Goal: Information Seeking & Learning: Learn about a topic

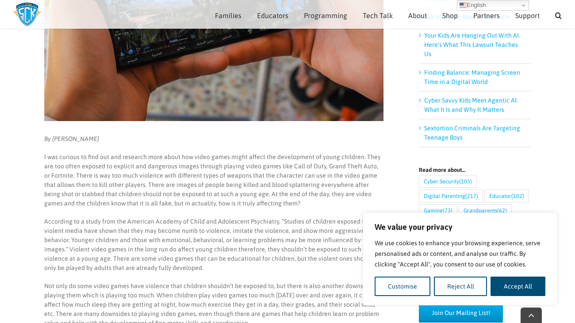
scroll to position [233, 0]
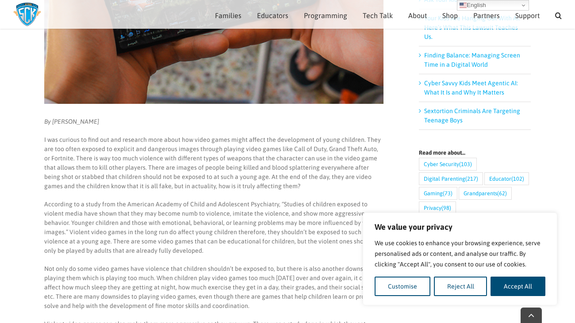
click at [79, 230] on p "According to a study from the American Academy of Child and Adolescent Psychiat…" at bounding box center [213, 228] width 339 height 56
click at [526, 280] on button "Accept All" at bounding box center [518, 286] width 55 height 19
checkbox input "true"
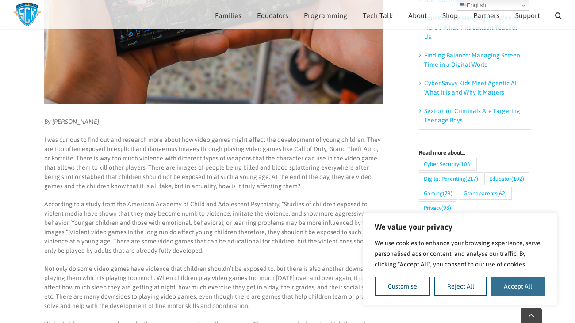
checkbox input "true"
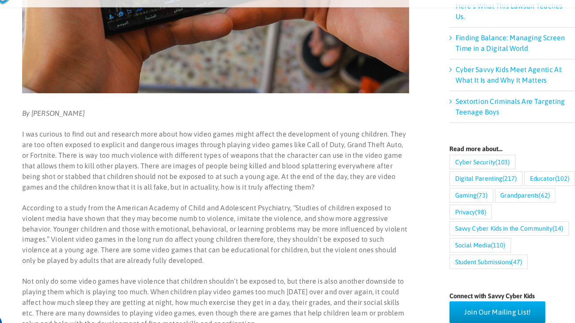
click at [213, 158] on p "I was curious to find out and research more about how video games might affect …" at bounding box center [213, 163] width 339 height 56
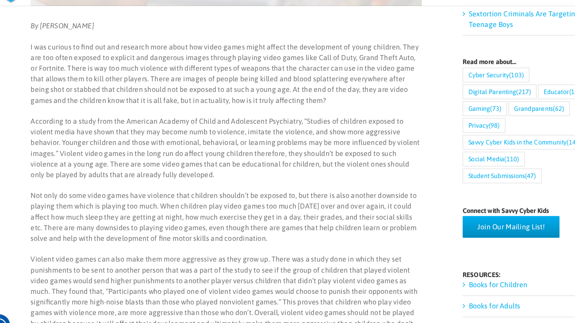
scroll to position [308, 0]
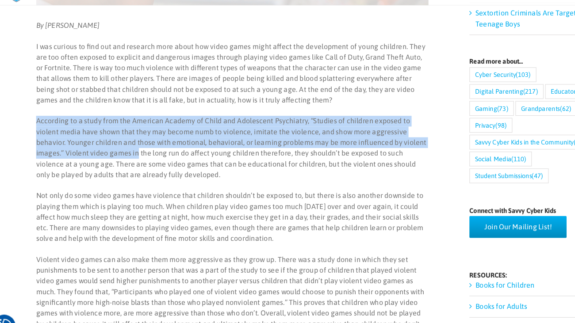
drag, startPoint x: 34, startPoint y: 131, endPoint x: 105, endPoint y: 155, distance: 74.7
click at [105, 155] on main "Are Video Games Too Violent for Children? By [PERSON_NAME] I was curious to fin…" at bounding box center [287, 264] width 575 height 1013
click at [261, 142] on p "According to a study from the American Academy of Child and Adolescent Psychiat…" at bounding box center [213, 153] width 339 height 56
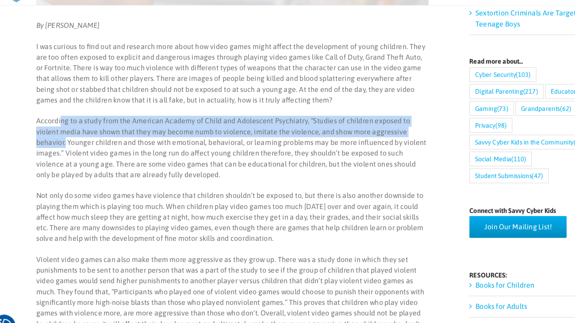
drag, startPoint x: 64, startPoint y: 123, endPoint x: 373, endPoint y: 140, distance: 309.2
